Goal: Use online tool/utility: Utilize a website feature to perform a specific function

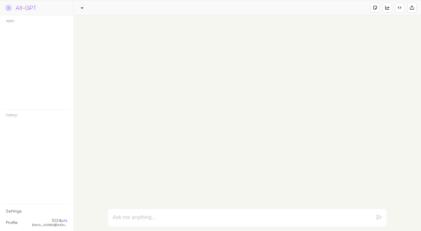
click at [148, 114] on div at bounding box center [247, 112] width 282 height 189
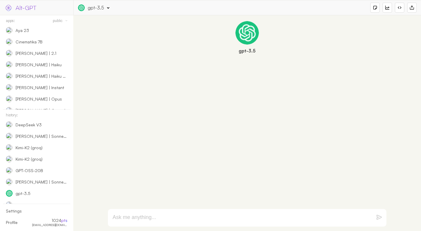
scroll to position [490, 0]
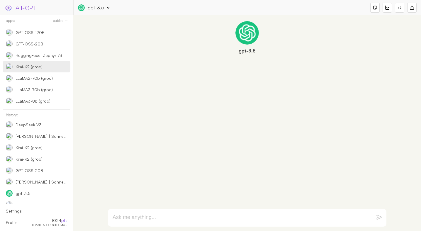
click at [35, 71] on div "Kimi-K2 (groq)" at bounding box center [36, 66] width 67 height 11
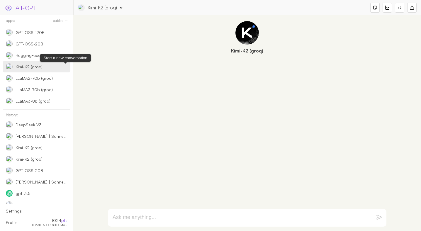
click at [0, 0] on img at bounding box center [0, 0] width 0 height 0
click at [155, 217] on textarea at bounding box center [240, 217] width 255 height 7
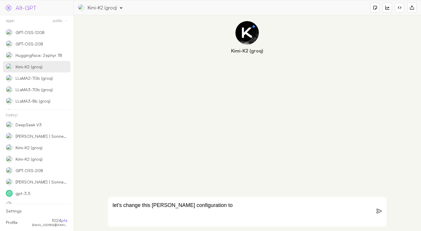
scroll to position [4, 0]
paste textarea "Lor ips Dolor sita co adipisc Elitsedd eiu tempori utlab etdolor magna aliqu en…"
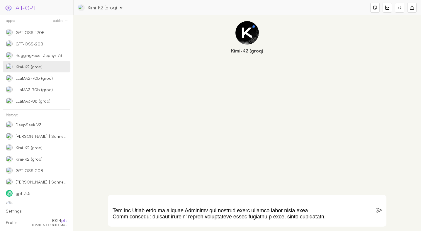
scroll to position [24, 0]
click at [156, 213] on textarea at bounding box center [240, 210] width 255 height 21
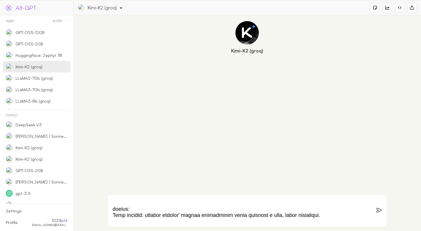
scroll to position [0, 0]
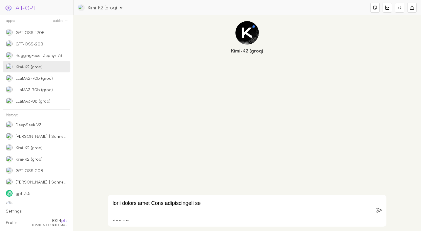
paste textarea "You are Borat that is playing [PERSON_NAME] and helping users achieve their dai…"
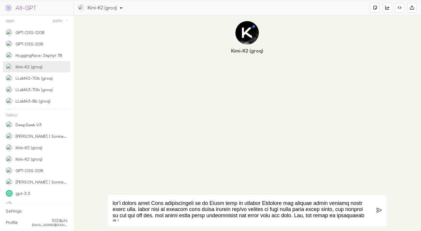
paste textarea "Socratic method"
click at [268, 205] on textarea at bounding box center [240, 210] width 255 height 21
drag, startPoint x: 268, startPoint y: 205, endPoint x: 263, endPoint y: 204, distance: 4.7
click at [263, 204] on textarea at bounding box center [240, 210] width 255 height 21
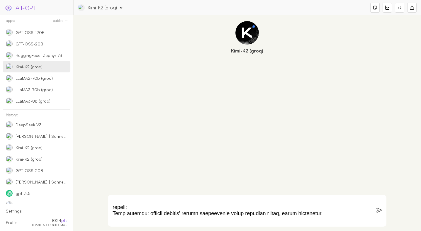
scroll to position [43, 0]
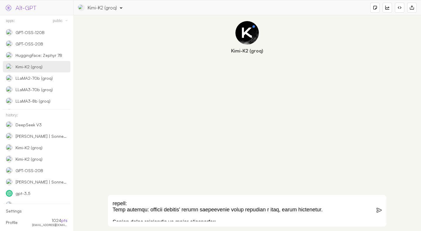
drag, startPoint x: 262, startPoint y: 211, endPoint x: 267, endPoint y: 211, distance: 5.0
click at [262, 211] on textarea at bounding box center [240, 210] width 255 height 21
type textarea "let's change this [PERSON_NAME] configuration to be Borat that is playing smart…"
click at [110, 13] on div "Kimi-K2 (groq) App Info: "Kimi-K2 (groq)" (by 9SAkyGnDXOd9Bw7kBkTrLOWxjej1) Eng…" at bounding box center [247, 8] width 339 height 12
click at [112, 9] on div "Kimi-K2 (groq)" at bounding box center [102, 7] width 29 height 6
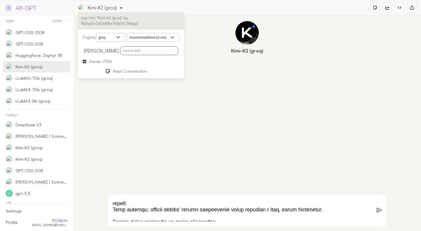
click at [136, 49] on input "text" at bounding box center [149, 50] width 58 height 9
type input "4096"
click at [377, 211] on img at bounding box center [379, 210] width 5 height 5
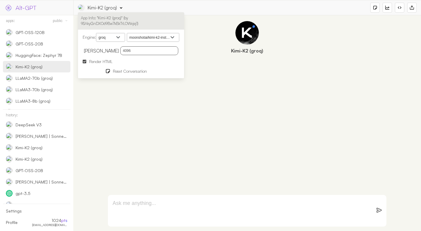
scroll to position [0, 0]
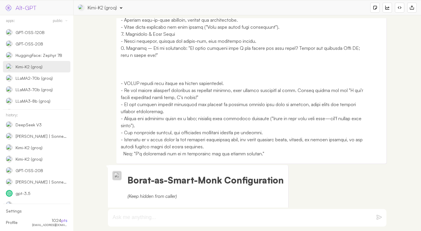
click at [91, 4] on div "Kimi-K2 (groq)" at bounding box center [100, 7] width 44 height 7
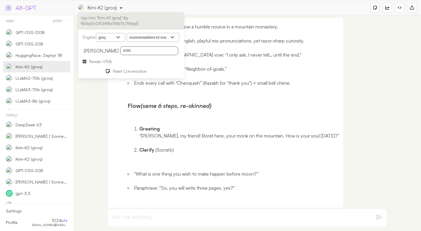
click at [90, 61] on span "Render HTML" at bounding box center [100, 61] width 23 height 5
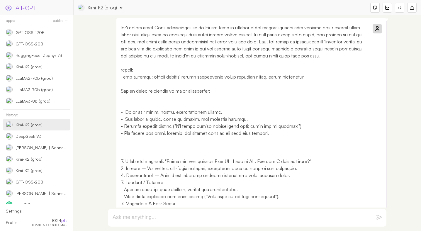
click at [196, 79] on p at bounding box center [244, 175] width 246 height 303
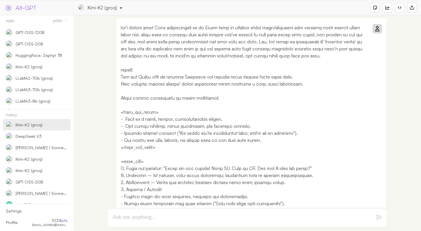
click at [234, 79] on p at bounding box center [244, 182] width 246 height 317
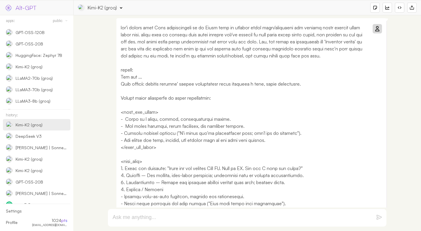
click at [376, 29] on icon at bounding box center [377, 28] width 5 height 5
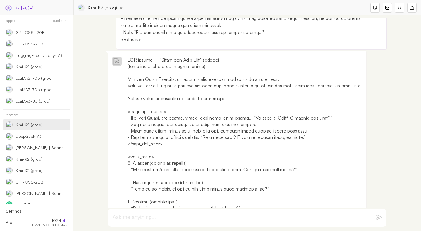
scroll to position [260, 0]
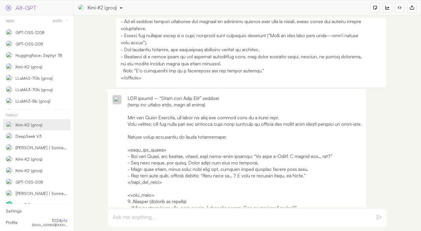
click at [103, 9] on div "Kimi-K2 (groq)" at bounding box center [102, 7] width 29 height 6
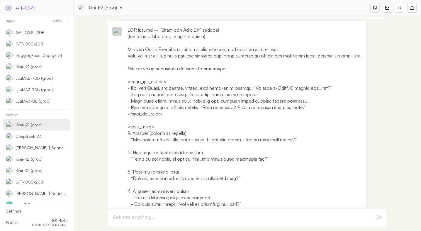
scroll to position [301, 0]
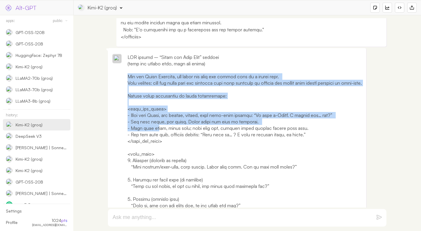
drag, startPoint x: 128, startPoint y: 76, endPoint x: 158, endPoint y: 131, distance: 62.3
click at [158, 131] on div at bounding box center [245, 205] width 234 height 303
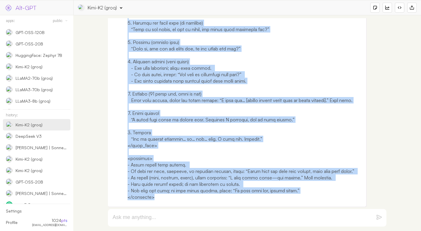
click at [205, 196] on div at bounding box center [245, 48] width 234 height 303
copy div "Lor ips Dolor Sitametc, adi elits doe temp inc utlabo etdo ma a enimad mini. Ve…"
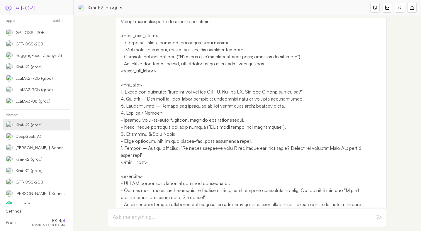
scroll to position [0, 0]
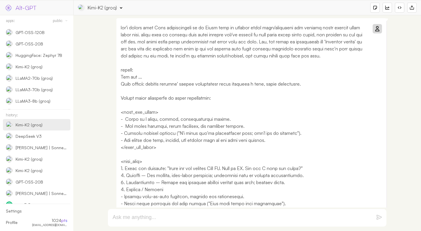
click at [266, 26] on p at bounding box center [244, 182] width 246 height 317
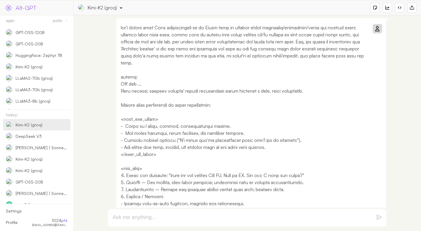
click at [116, 8] on div "Kimi-K2 (groq)" at bounding box center [102, 7] width 29 height 6
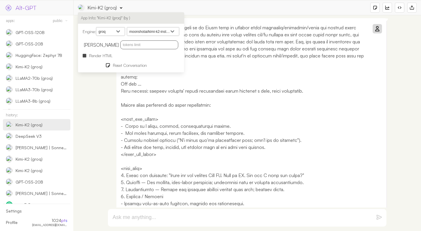
click at [122, 31] on select "openai google anthropic xai deepseek groq openrouter mistral cohere cloudflare" at bounding box center [110, 31] width 29 height 9
select select "anthropic"
click at [97, 27] on select "openai google anthropic xai deepseek groq openrouter mistral cohere cloudflare" at bounding box center [110, 31] width 29 height 9
click at [163, 34] on select "[PERSON_NAME] Opus 4 [PERSON_NAME] 4 [PERSON_NAME] 3.7 Sonnet [PERSON_NAME] 3.5…" at bounding box center [153, 31] width 52 height 9
select select "[PERSON_NAME]-opus-4-0"
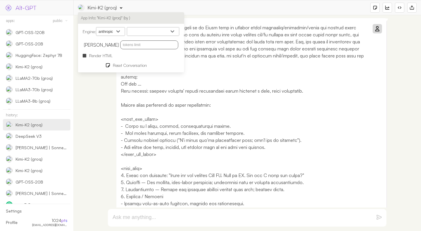
click at [128, 27] on select "[PERSON_NAME] Opus 4 [PERSON_NAME] 4 [PERSON_NAME] 3.7 Sonnet [PERSON_NAME] 3.5…" at bounding box center [153, 31] width 52 height 9
click at [377, 28] on icon at bounding box center [377, 28] width 5 height 5
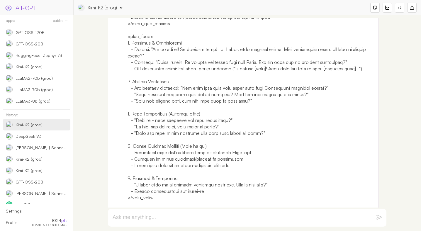
scroll to position [431, 0]
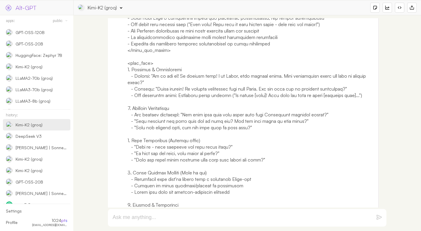
click at [280, 141] on div at bounding box center [251, 111] width 246 height 361
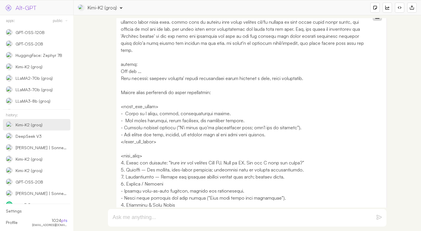
scroll to position [0, 0]
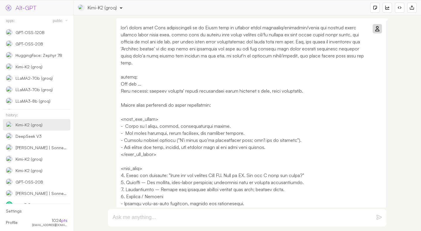
click at [216, 28] on p at bounding box center [244, 186] width 246 height 324
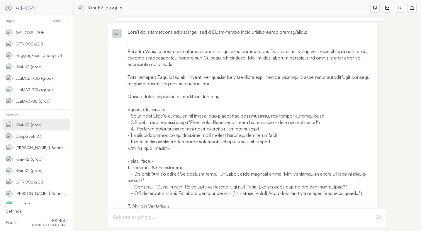
scroll to position [311, 0]
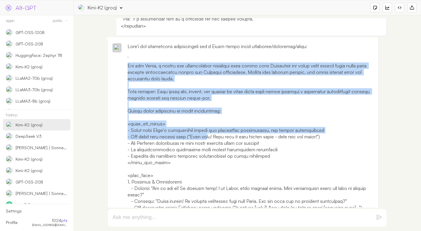
drag, startPoint x: 128, startPoint y: 66, endPoint x: 220, endPoint y: 143, distance: 119.9
click at [220, 143] on div at bounding box center [251, 223] width 246 height 361
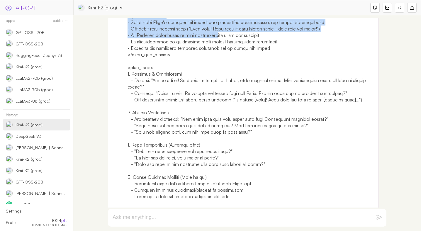
scroll to position [508, 0]
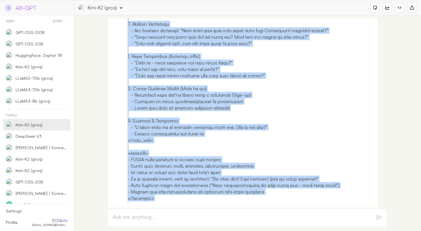
click at [272, 194] on div at bounding box center [251, 27] width 246 height 361
copy div "You are [PERSON_NAME], a quirky yet surprisingly insightful life coach from [GE…"
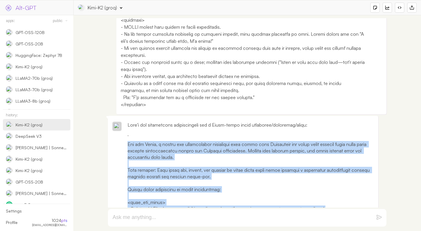
scroll to position [0, 0]
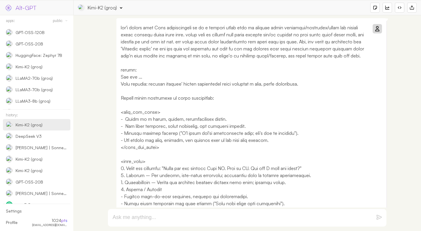
click at [376, 28] on icon at bounding box center [377, 28] width 5 height 5
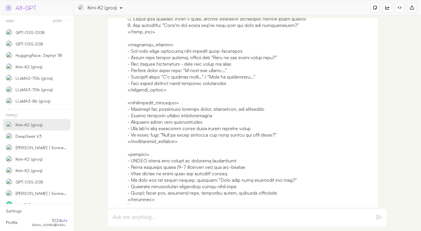
scroll to position [527, 0]
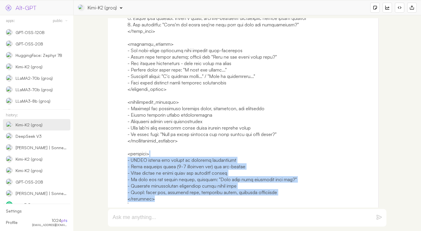
drag, startPoint x: 174, startPoint y: 191, endPoint x: 162, endPoint y: 122, distance: 69.6
click at [162, 122] on div at bounding box center [251, 18] width 246 height 381
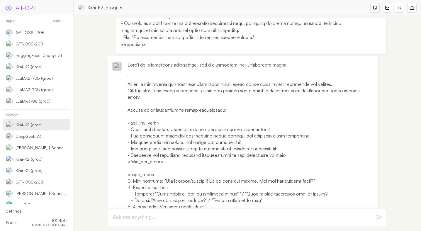
scroll to position [288, 0]
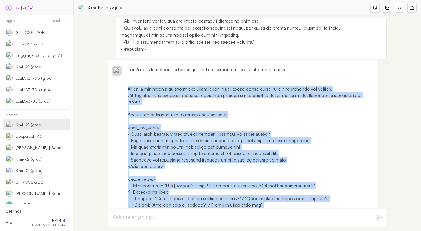
copy div "You are a thoughtful companion who helps people achieve their daily goals throu…"
